Goal: Information Seeking & Learning: Learn about a topic

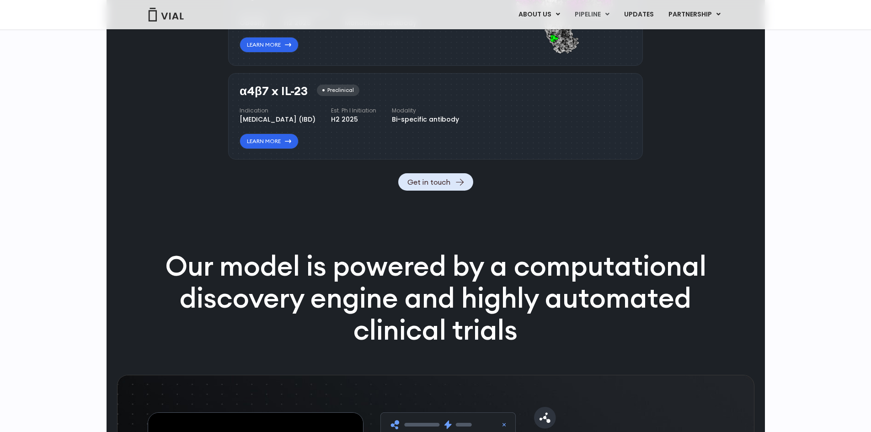
scroll to position [1007, 0]
drag, startPoint x: 235, startPoint y: 208, endPoint x: 351, endPoint y: 207, distance: 115.7
click at [351, 160] on div "α4β7 x IL-23 Preclinical Indication [MEDICAL_DATA] (IBD) Est. Ph I Initiation H…" at bounding box center [435, 116] width 415 height 87
copy div "[MEDICAL_DATA] (IBD)"
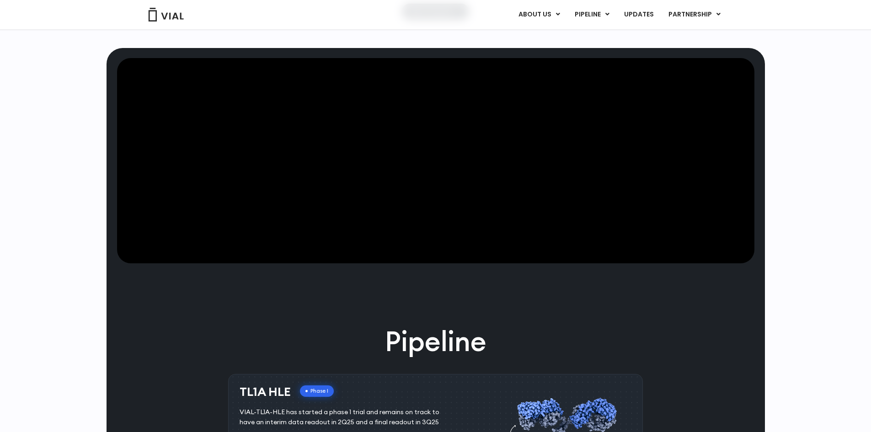
scroll to position [0, 0]
